Goal: Task Accomplishment & Management: Manage account settings

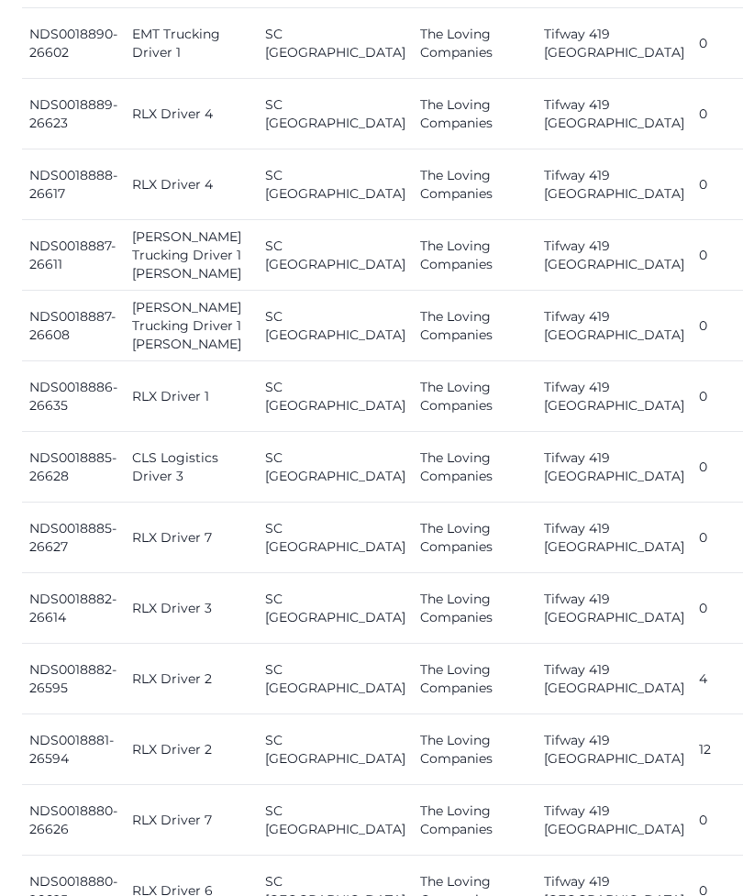
scroll to position [1438, 0]
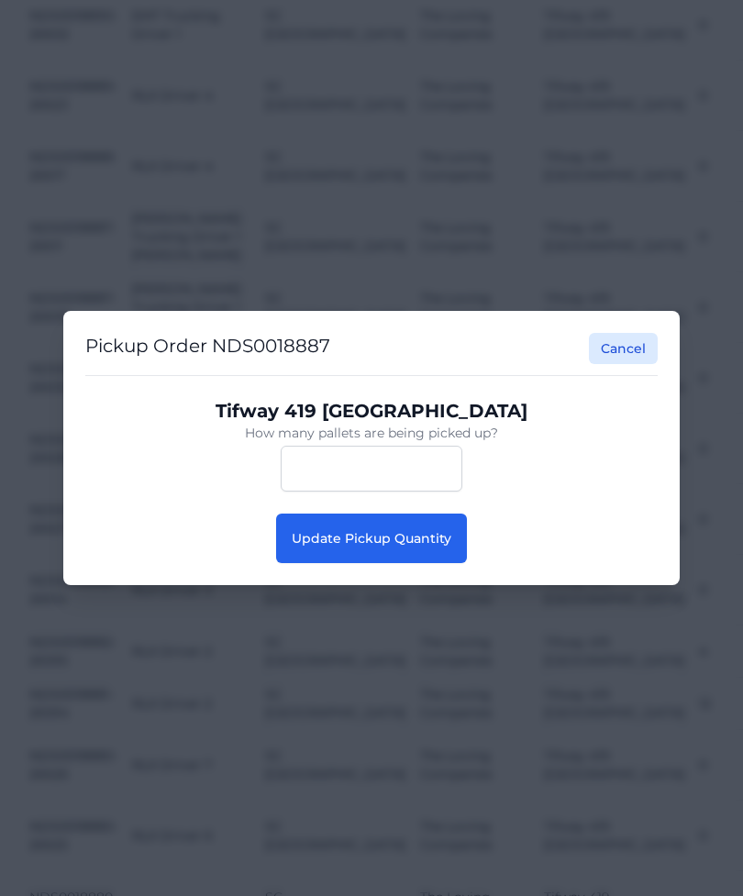
click at [431, 563] on button "Update Pickup Quantity" at bounding box center [371, 539] width 191 height 50
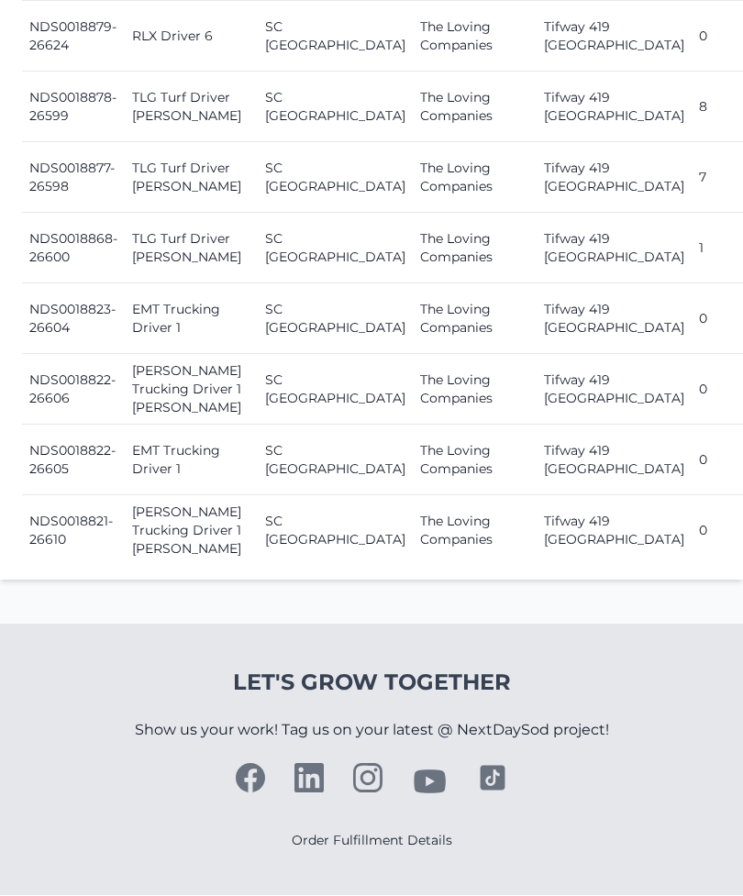
scroll to position [2666, 0]
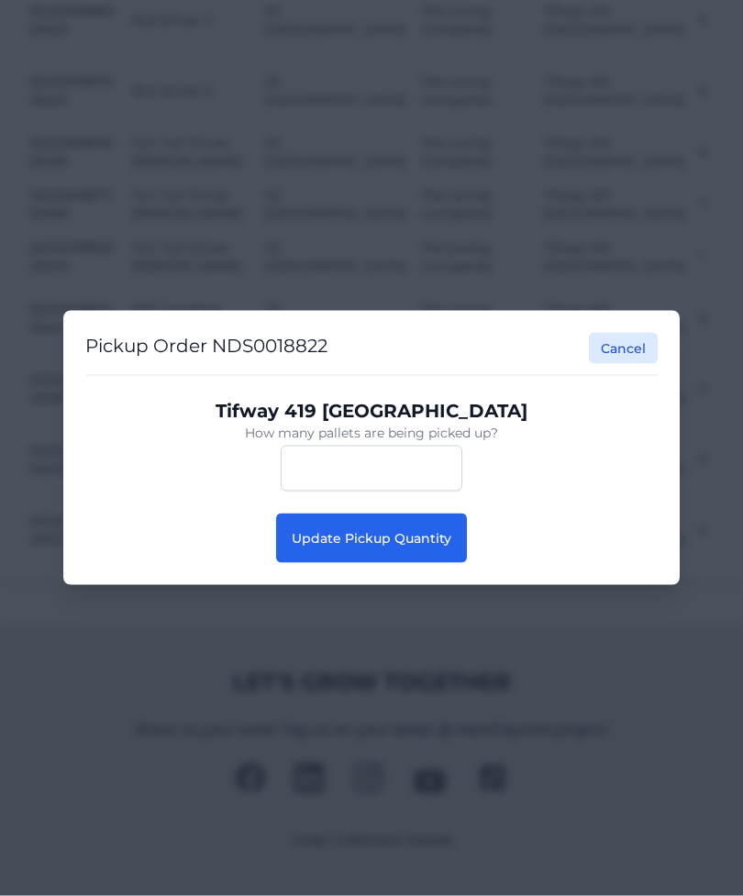
scroll to position [2666, 0]
click at [416, 563] on button "Update Pickup Quantity" at bounding box center [371, 539] width 191 height 50
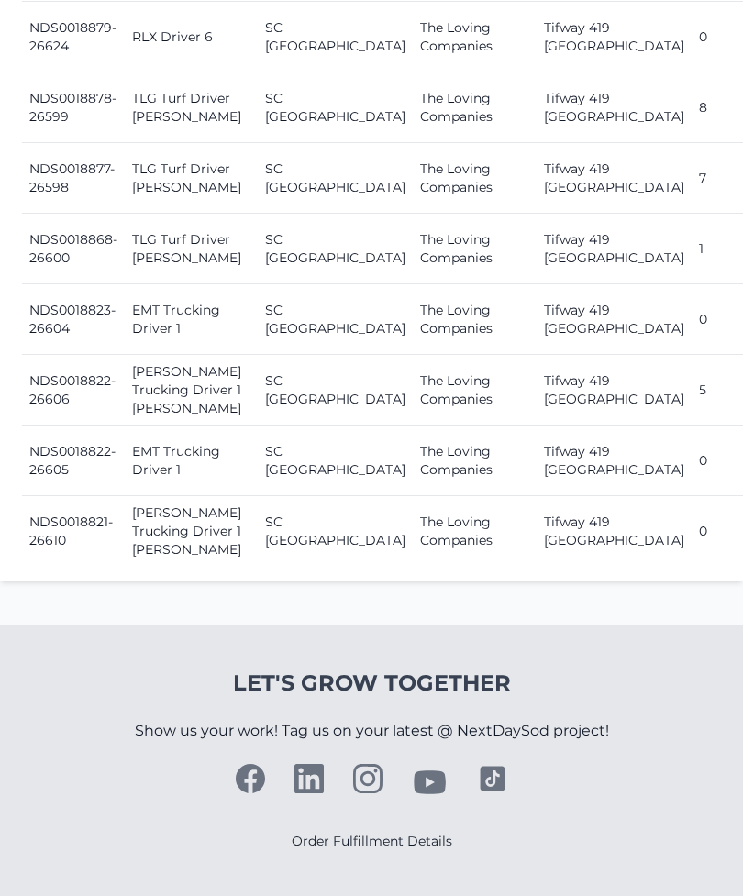
scroll to position [2558, 0]
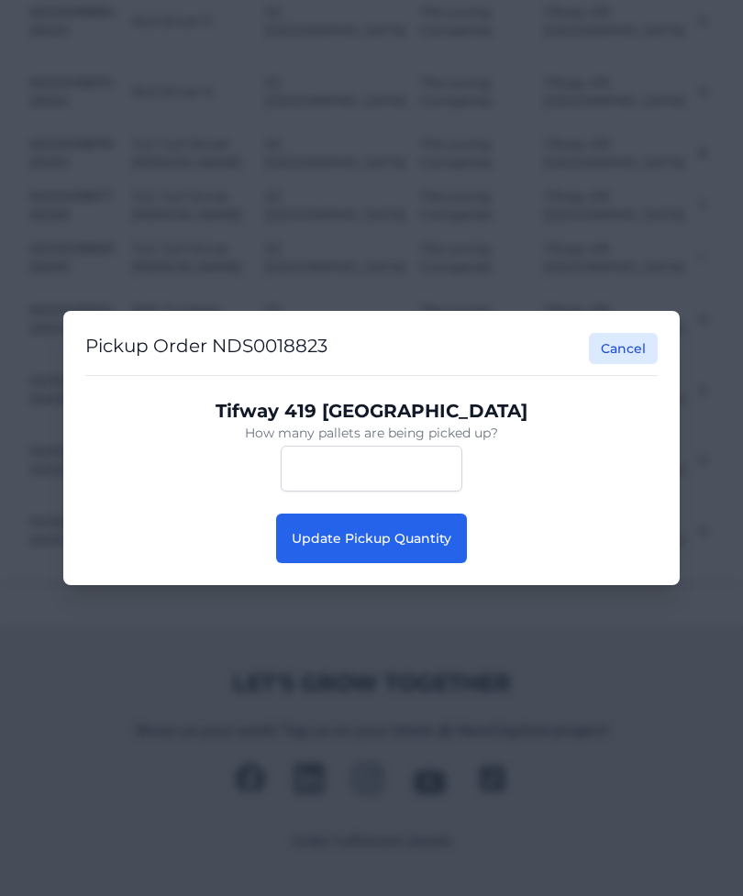
click at [416, 514] on div "Tifway 419 Bermuda How many pallets are being picked up? **" at bounding box center [371, 445] width 572 height 138
click at [422, 547] on span "Update Pickup Quantity" at bounding box center [372, 538] width 160 height 17
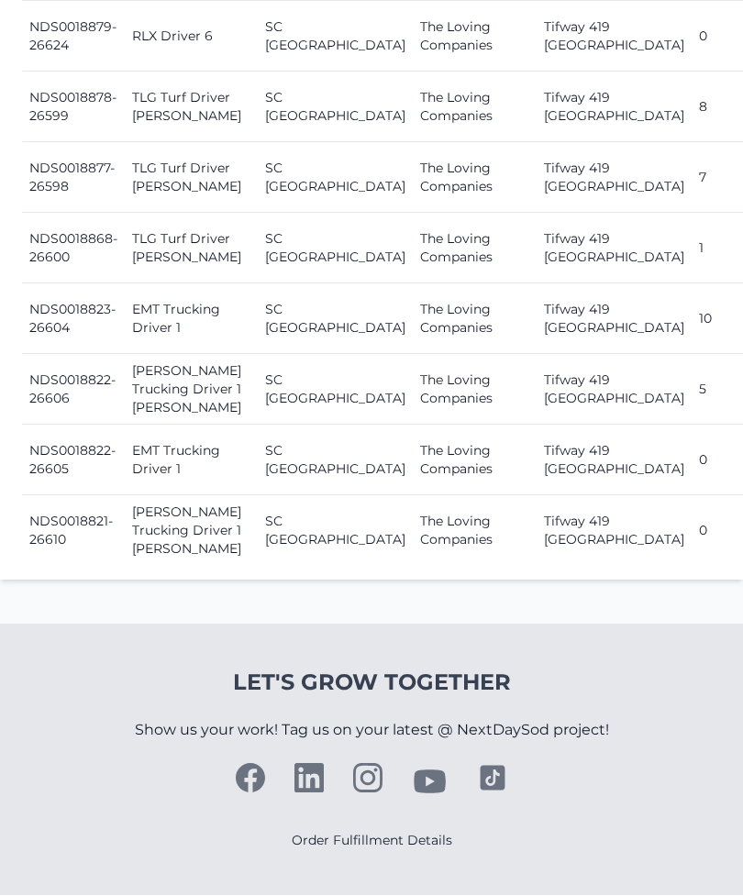
scroll to position [2547, 0]
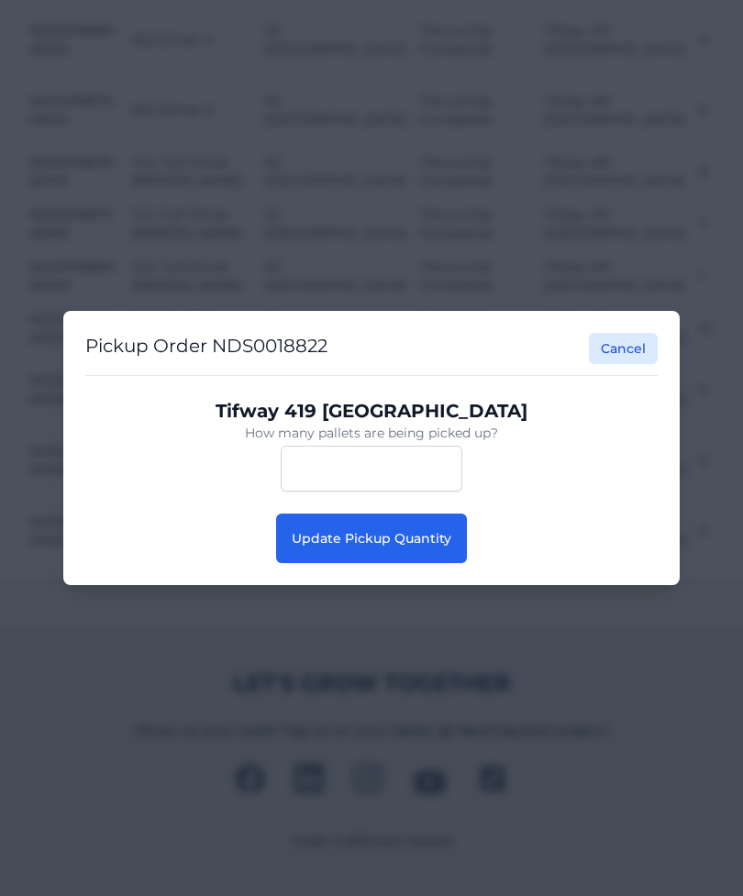
click at [415, 563] on button "Update Pickup Quantity" at bounding box center [371, 539] width 191 height 50
